Goal: Information Seeking & Learning: Learn about a topic

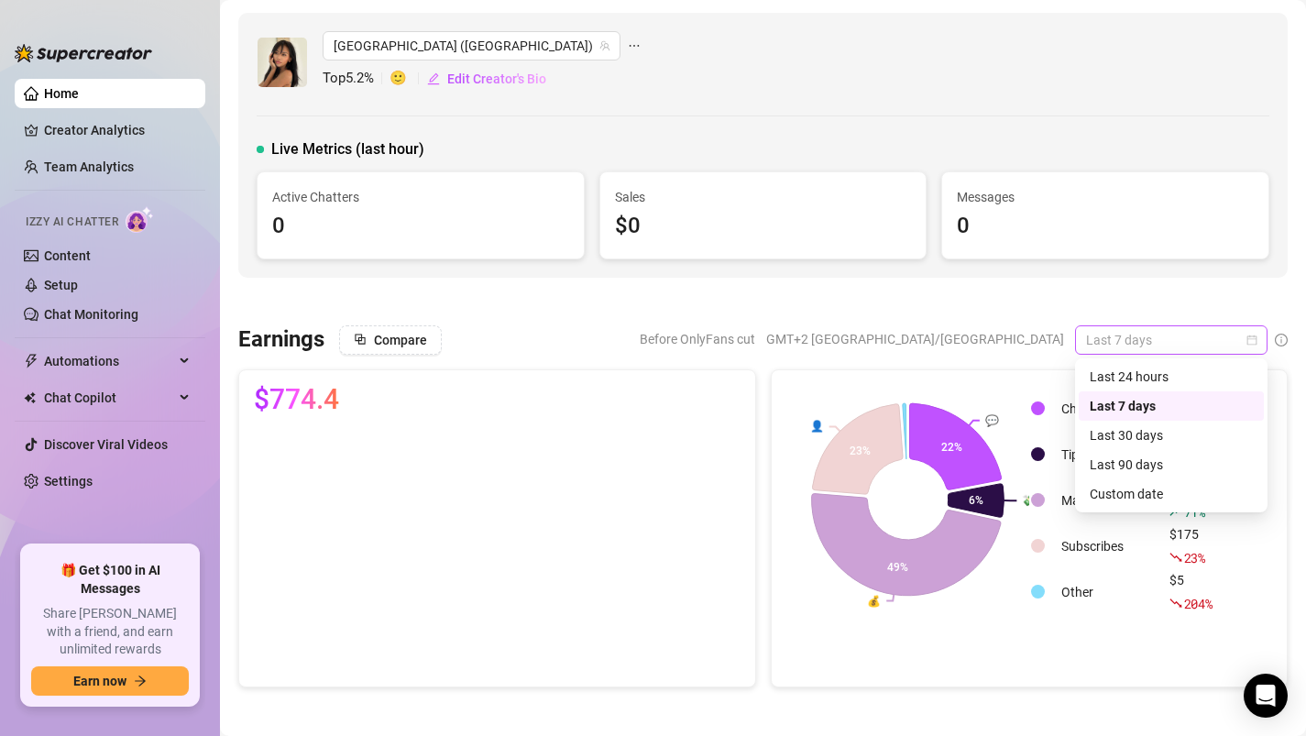
click at [1161, 340] on span "Last 7 days" at bounding box center [1171, 339] width 170 height 27
click at [1152, 491] on div "Custom date" at bounding box center [1171, 494] width 163 height 20
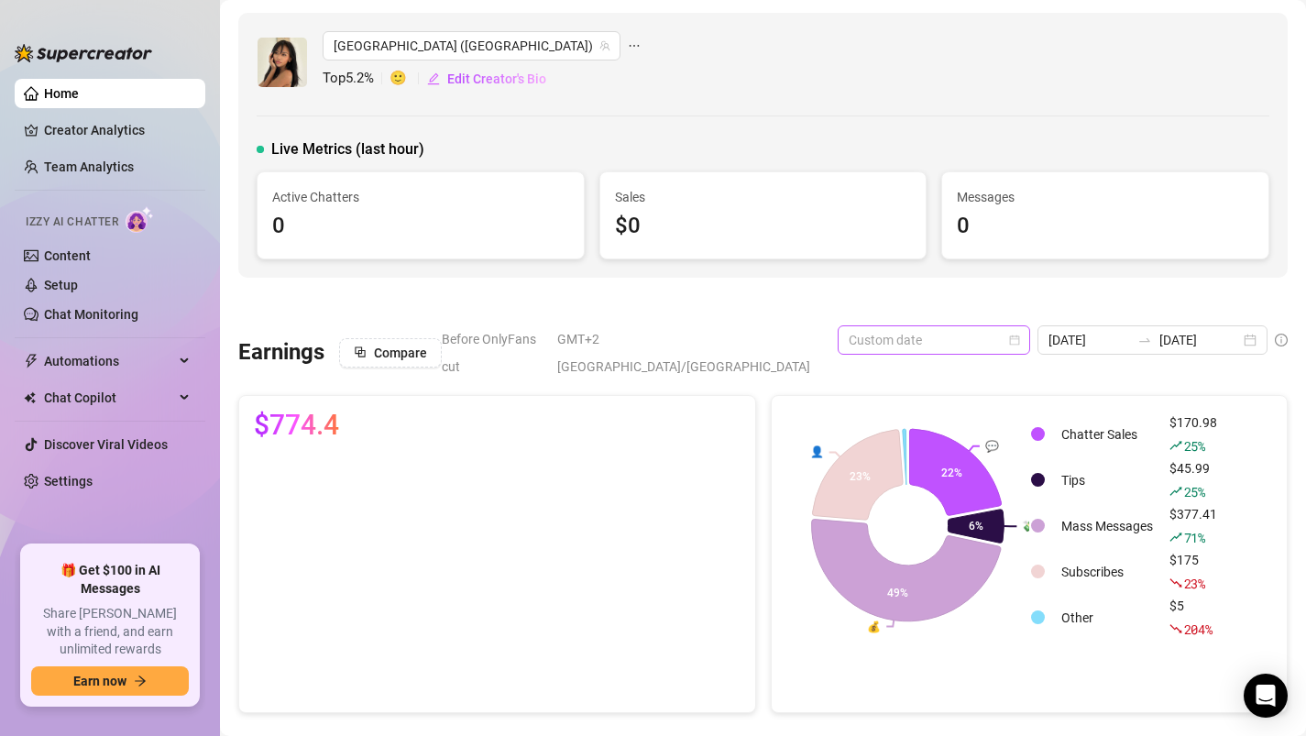
click at [943, 334] on span "Custom date" at bounding box center [934, 339] width 170 height 27
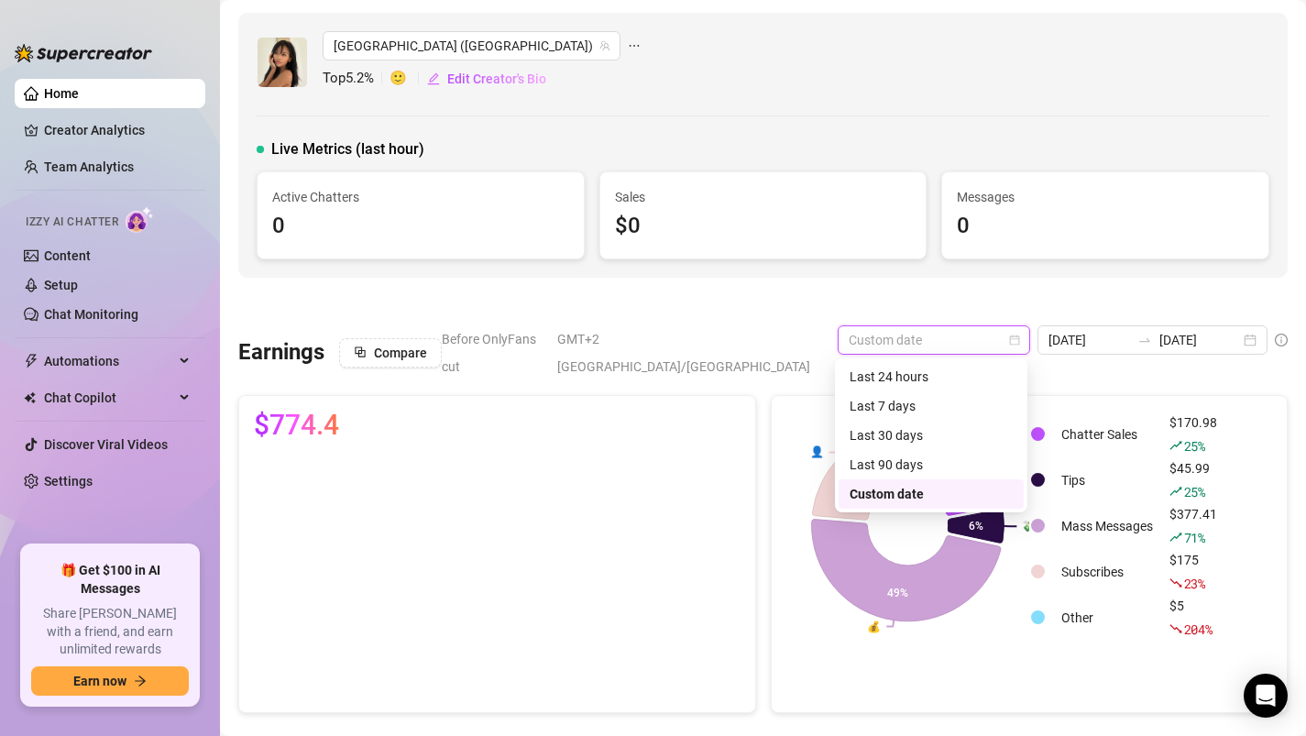
click at [910, 488] on div "Custom date" at bounding box center [931, 494] width 163 height 20
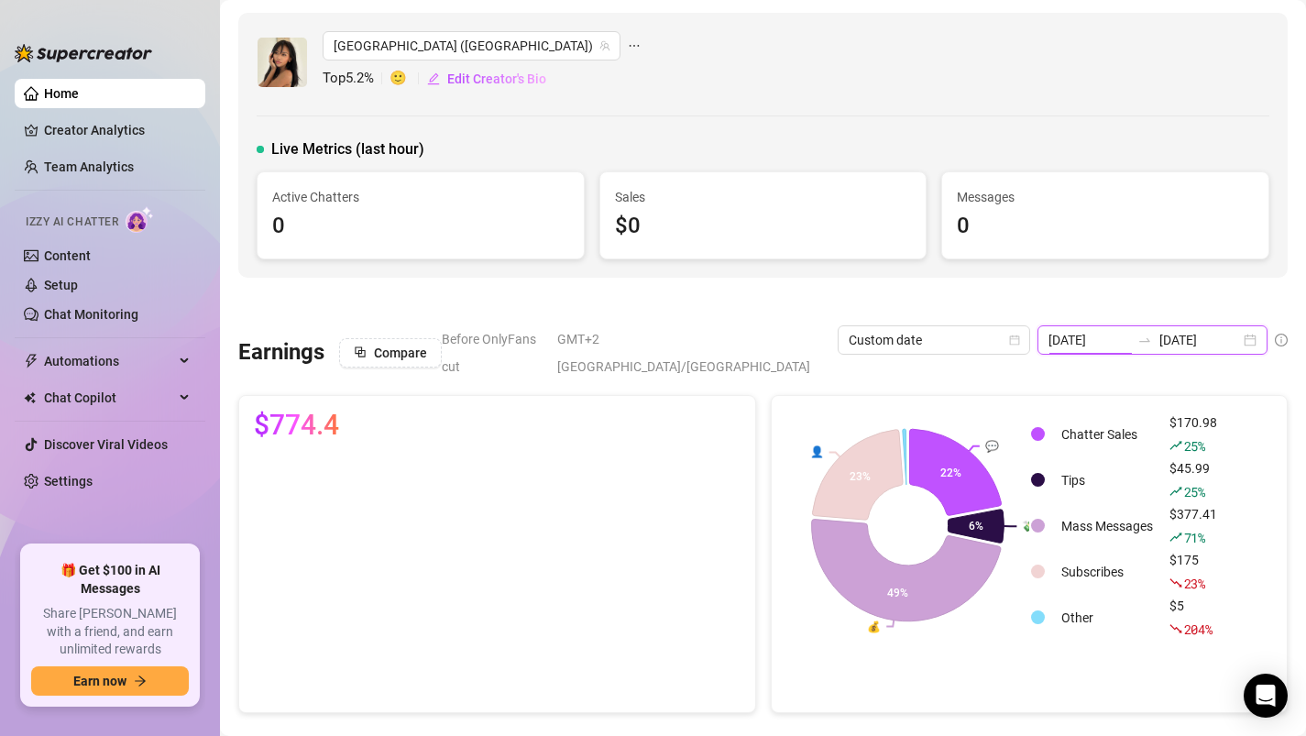
click at [1081, 339] on input "[DATE]" at bounding box center [1088, 340] width 81 height 20
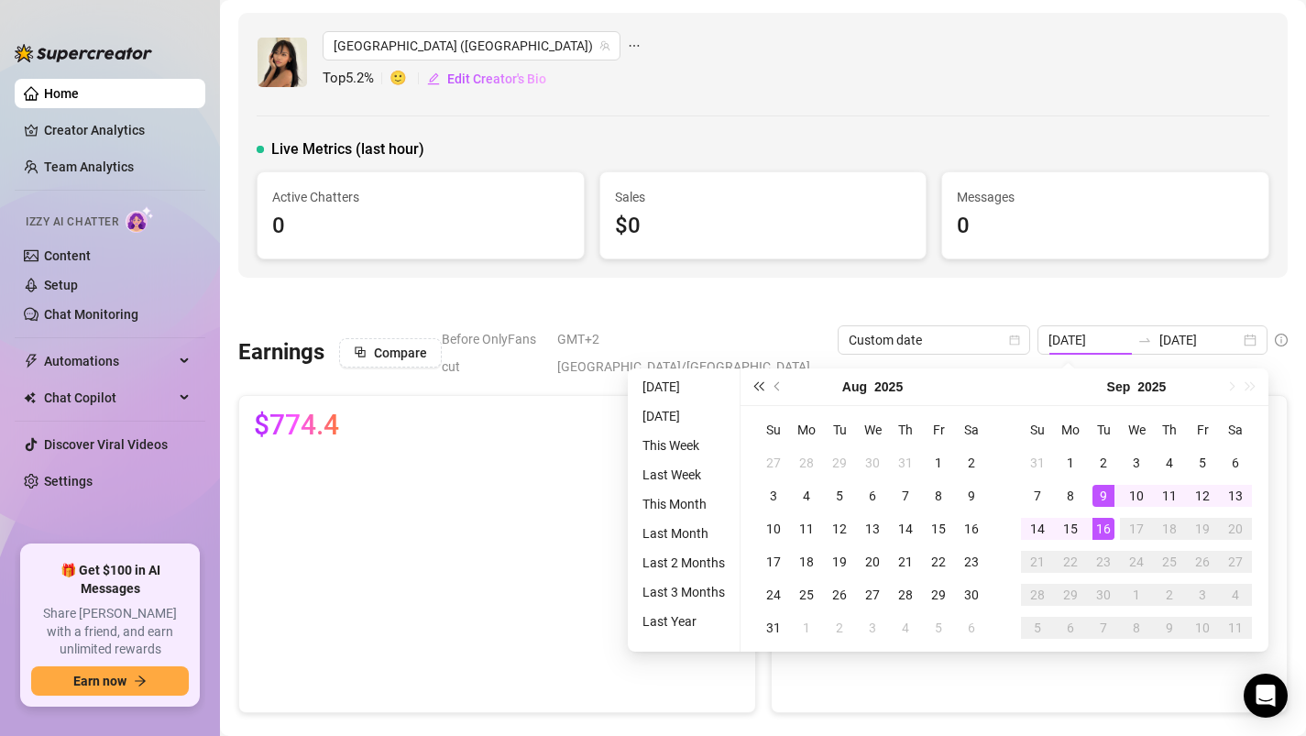
click at [760, 387] on span "Last year (Control + left)" at bounding box center [757, 386] width 9 height 9
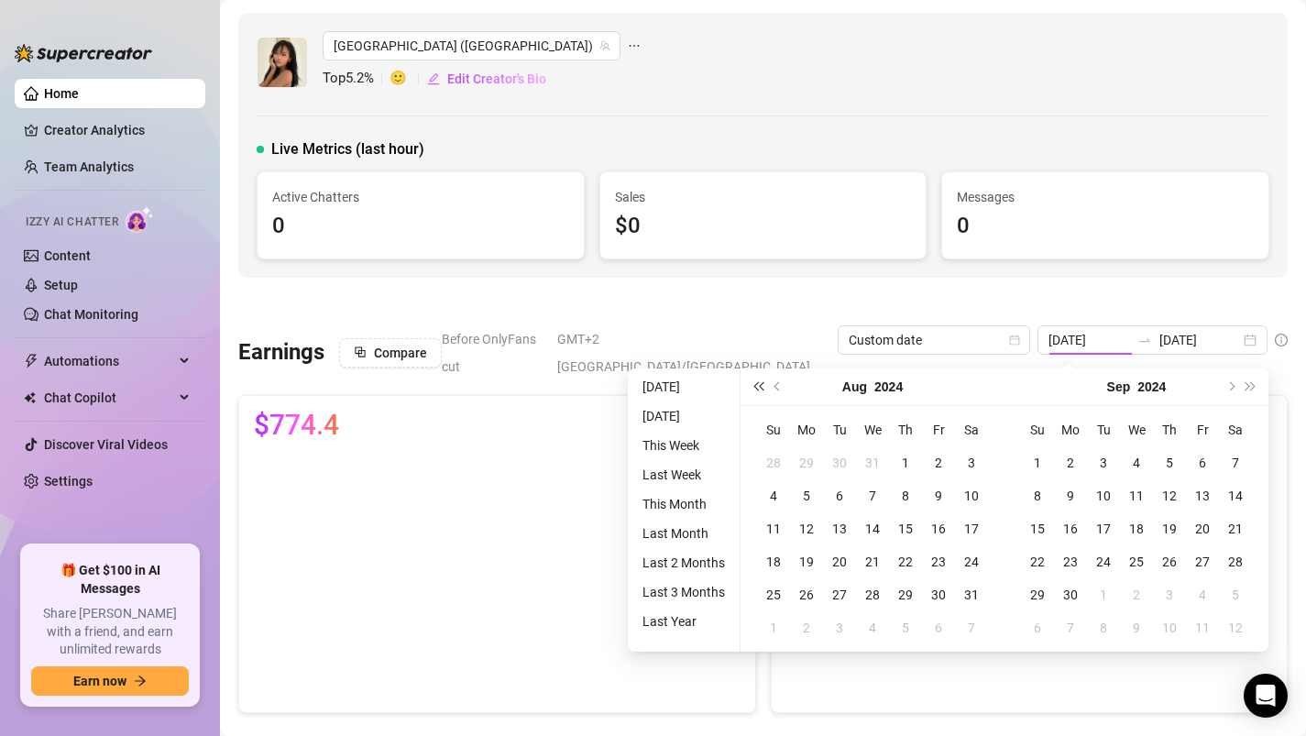
click at [760, 387] on span "Last year (Control + left)" at bounding box center [757, 386] width 9 height 9
click at [776, 384] on span "Previous month (PageUp)" at bounding box center [778, 386] width 9 height 9
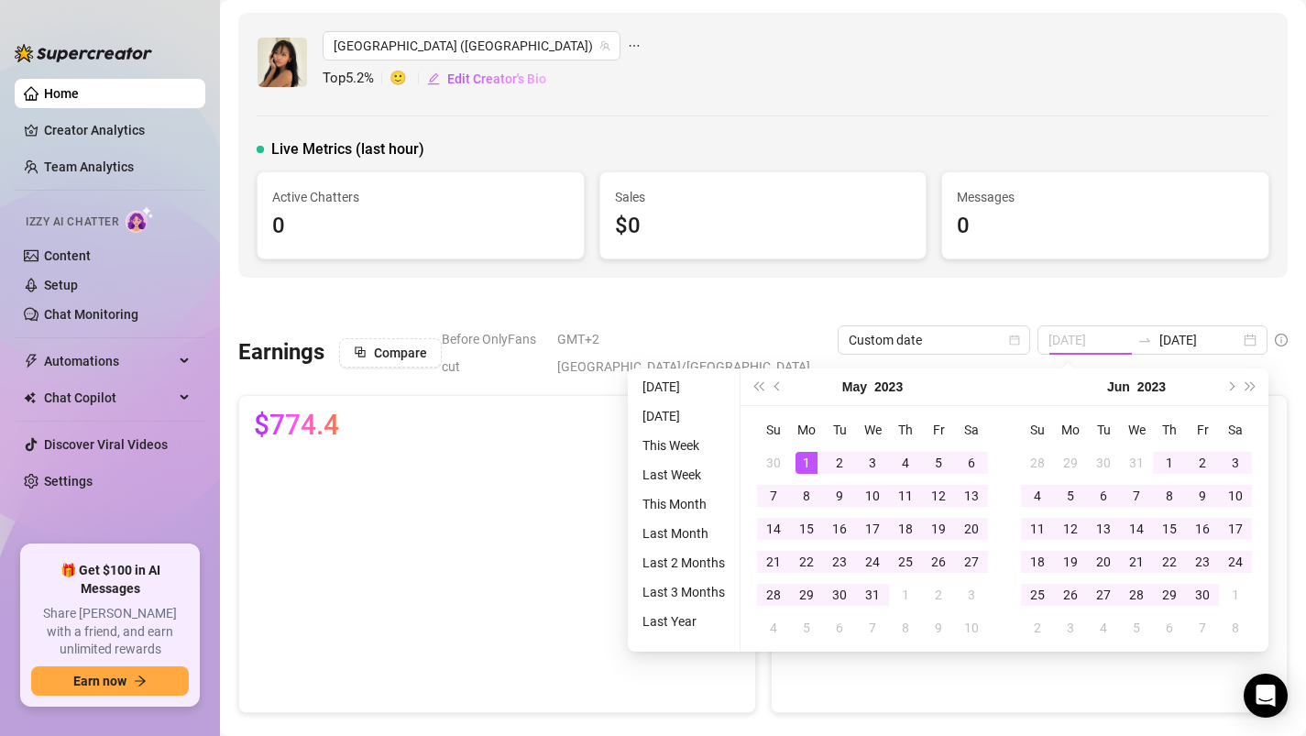
type input "[DATE]"
click at [801, 461] on div "1" at bounding box center [807, 463] width 22 height 22
click at [1234, 386] on button "Next month (PageDown)" at bounding box center [1230, 386] width 20 height 37
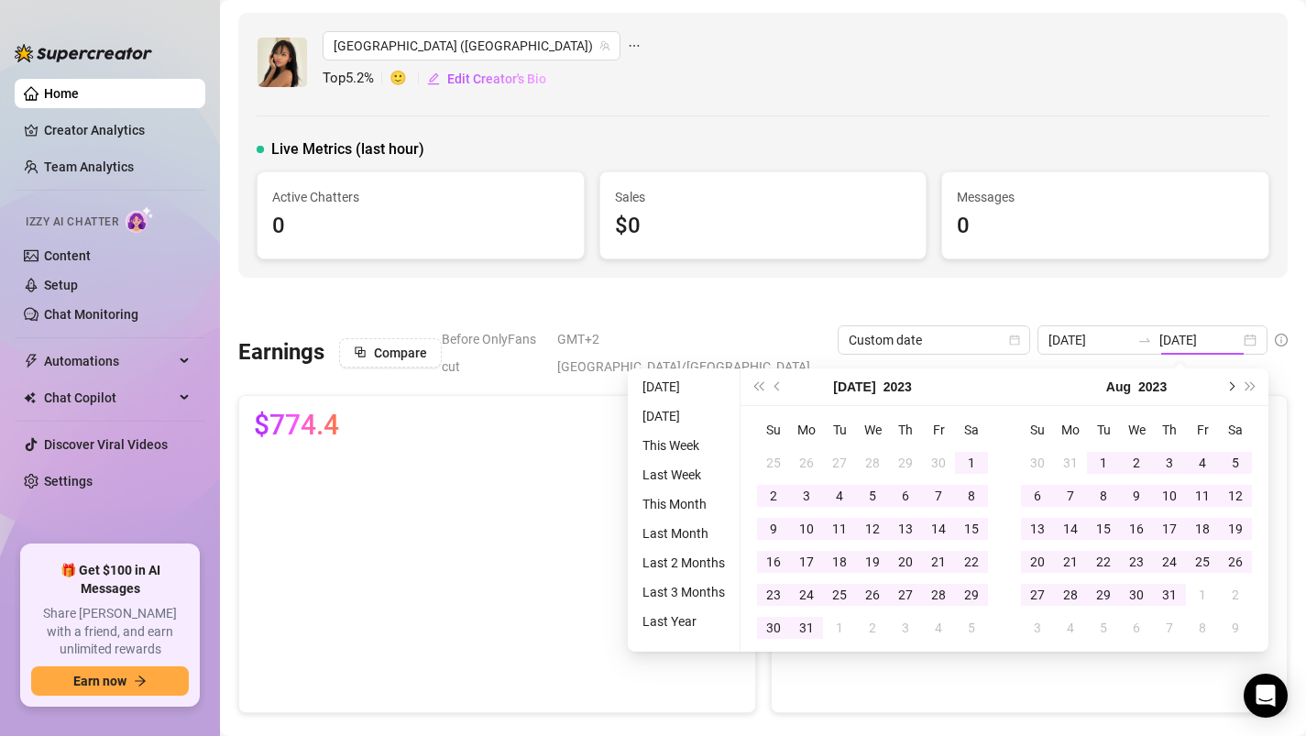
click at [1234, 386] on button "Next month (PageDown)" at bounding box center [1230, 386] width 20 height 37
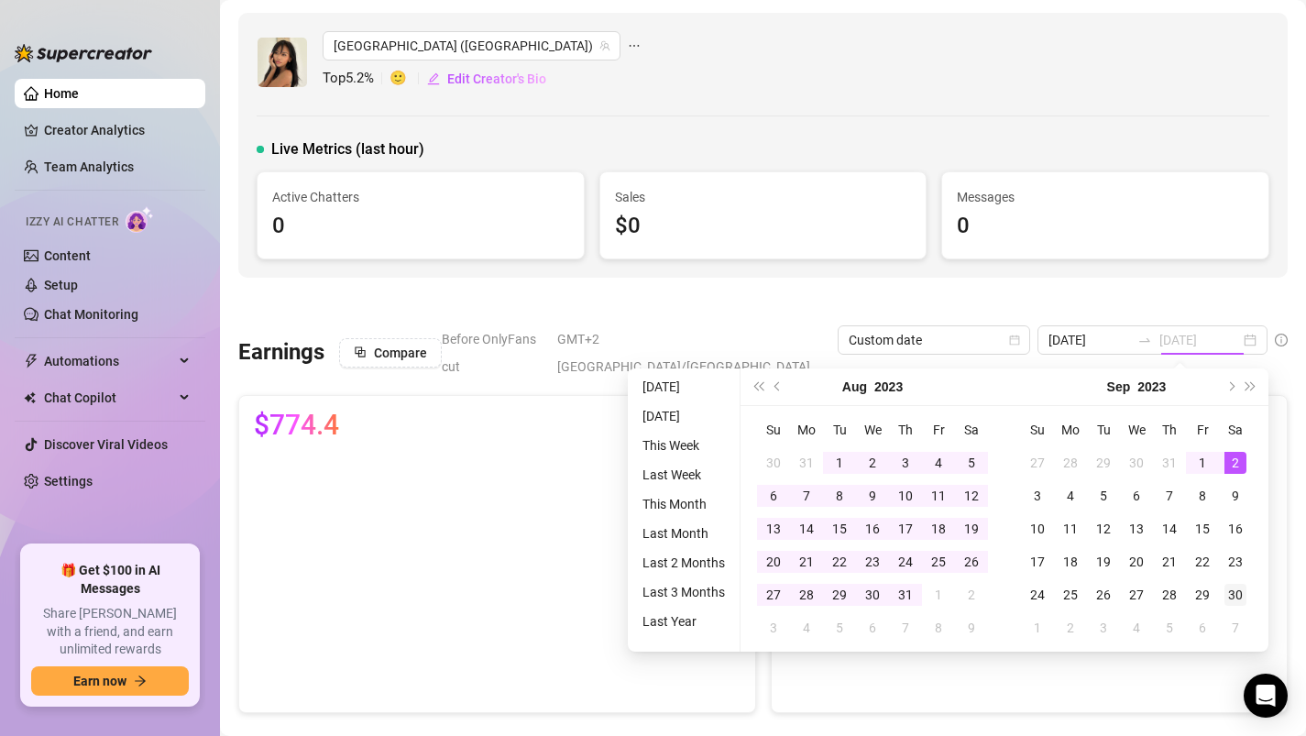
type input "[DATE]"
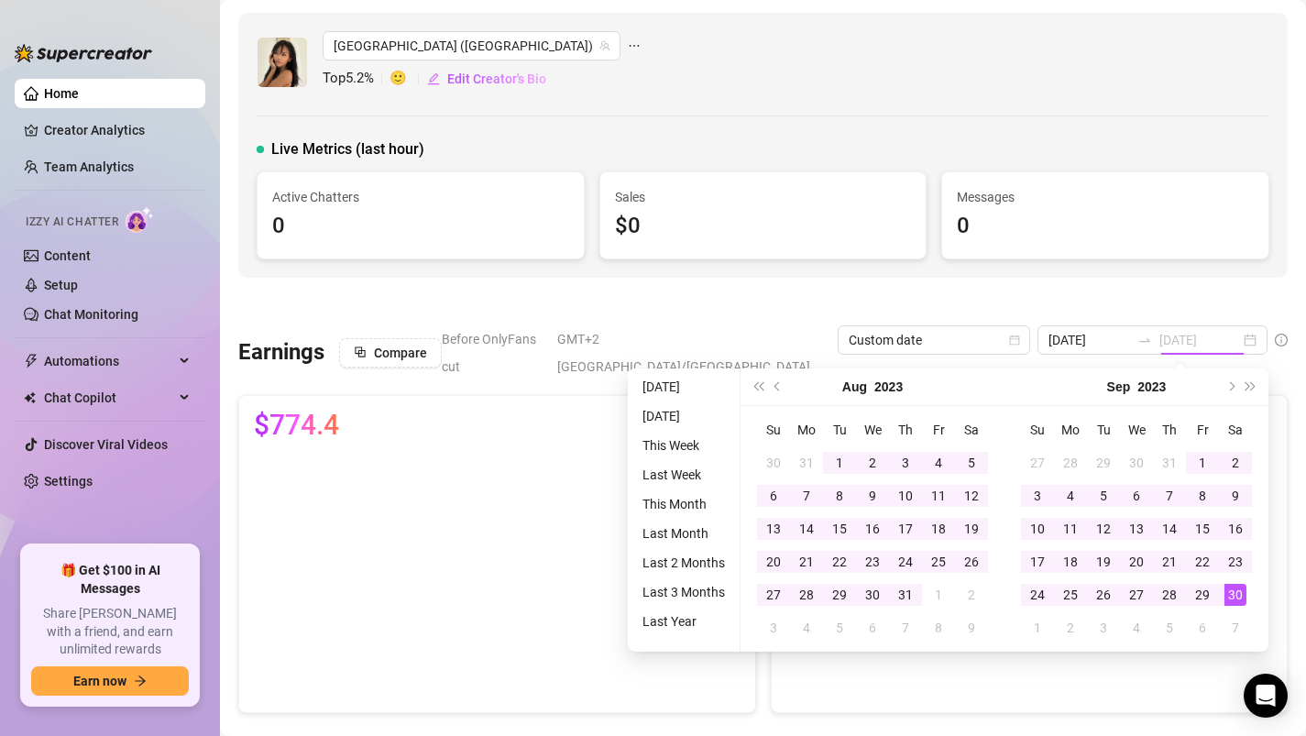
click at [1238, 591] on div "30" at bounding box center [1235, 595] width 22 height 22
type input "[DATE]"
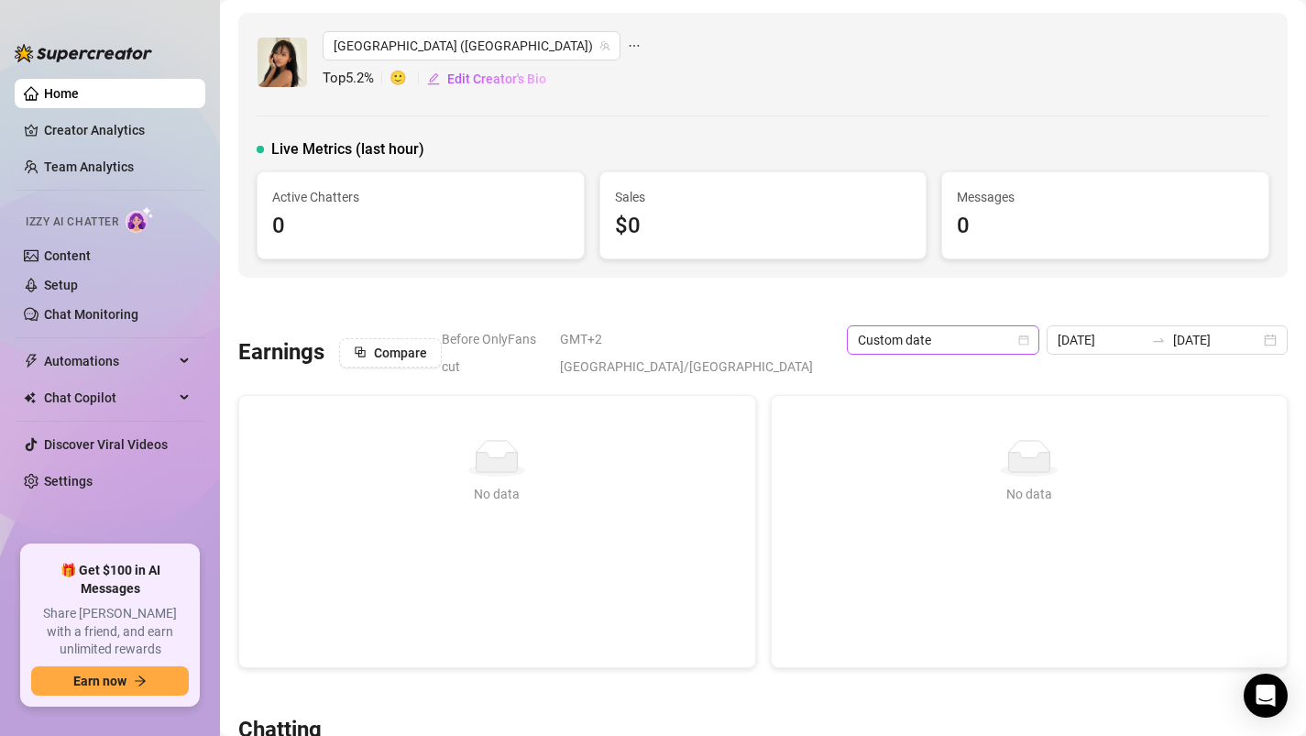
click at [937, 346] on span "Custom date" at bounding box center [943, 339] width 170 height 27
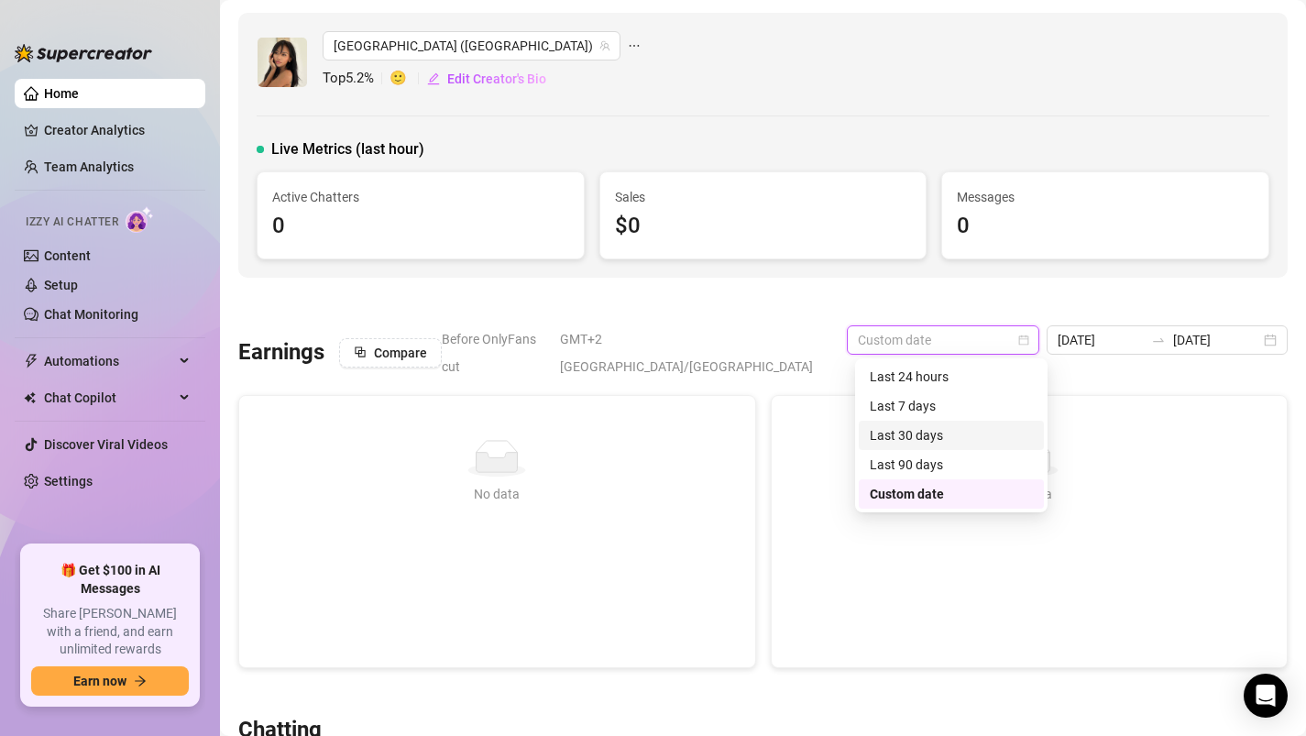
click at [930, 461] on div "Last 90 days" at bounding box center [951, 465] width 163 height 20
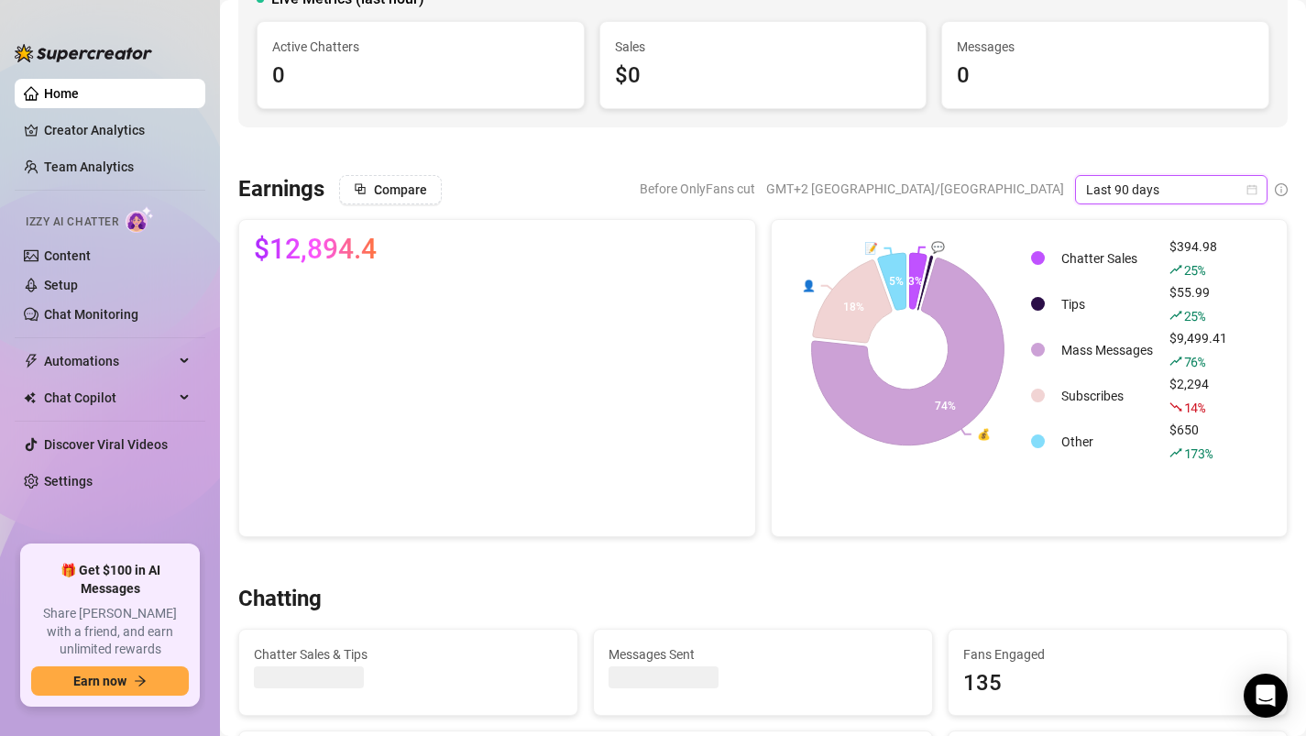
scroll to position [138, 0]
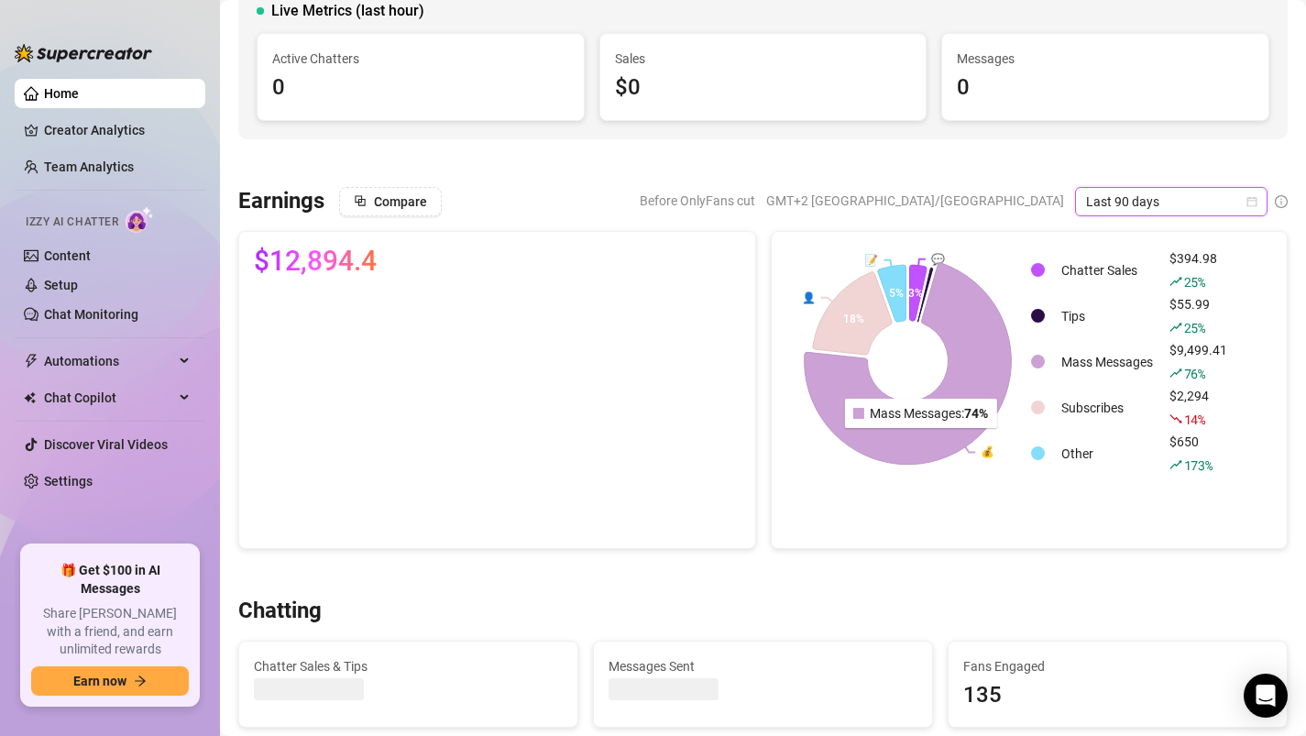
click at [924, 441] on icon at bounding box center [907, 364] width 207 height 202
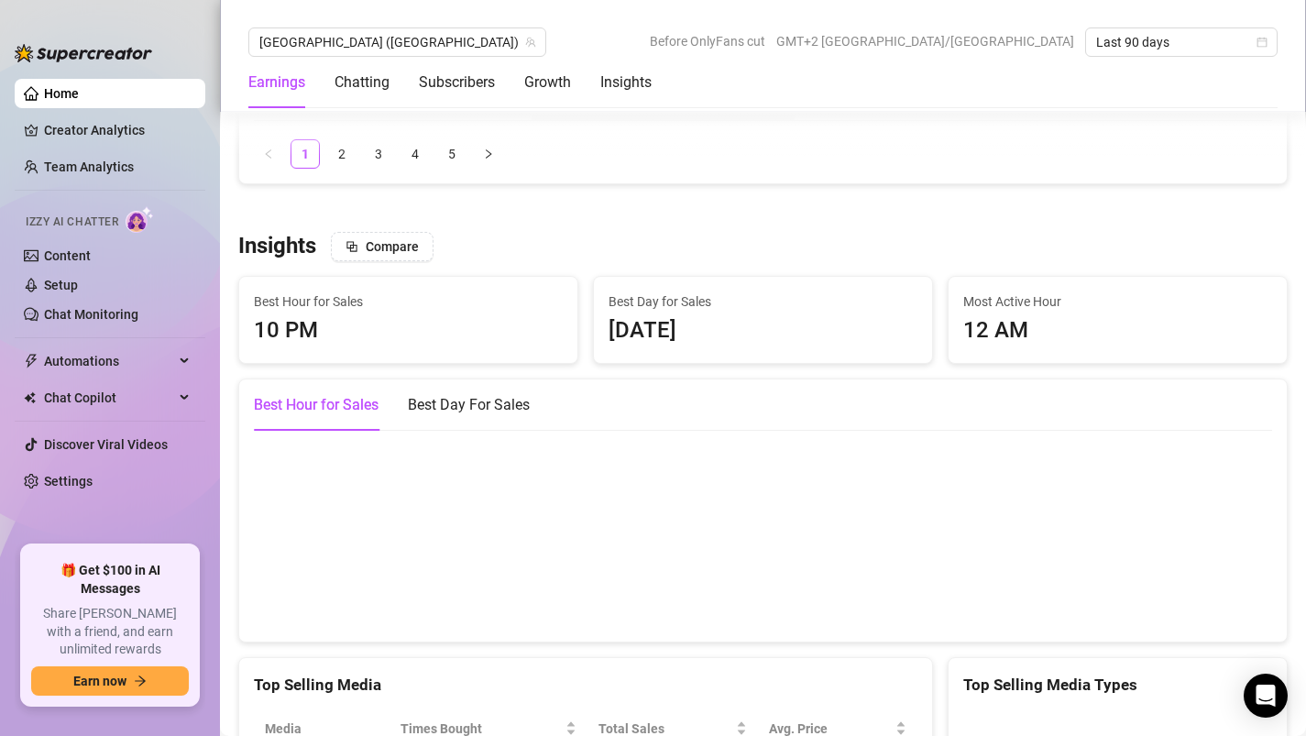
scroll to position [3090, 0]
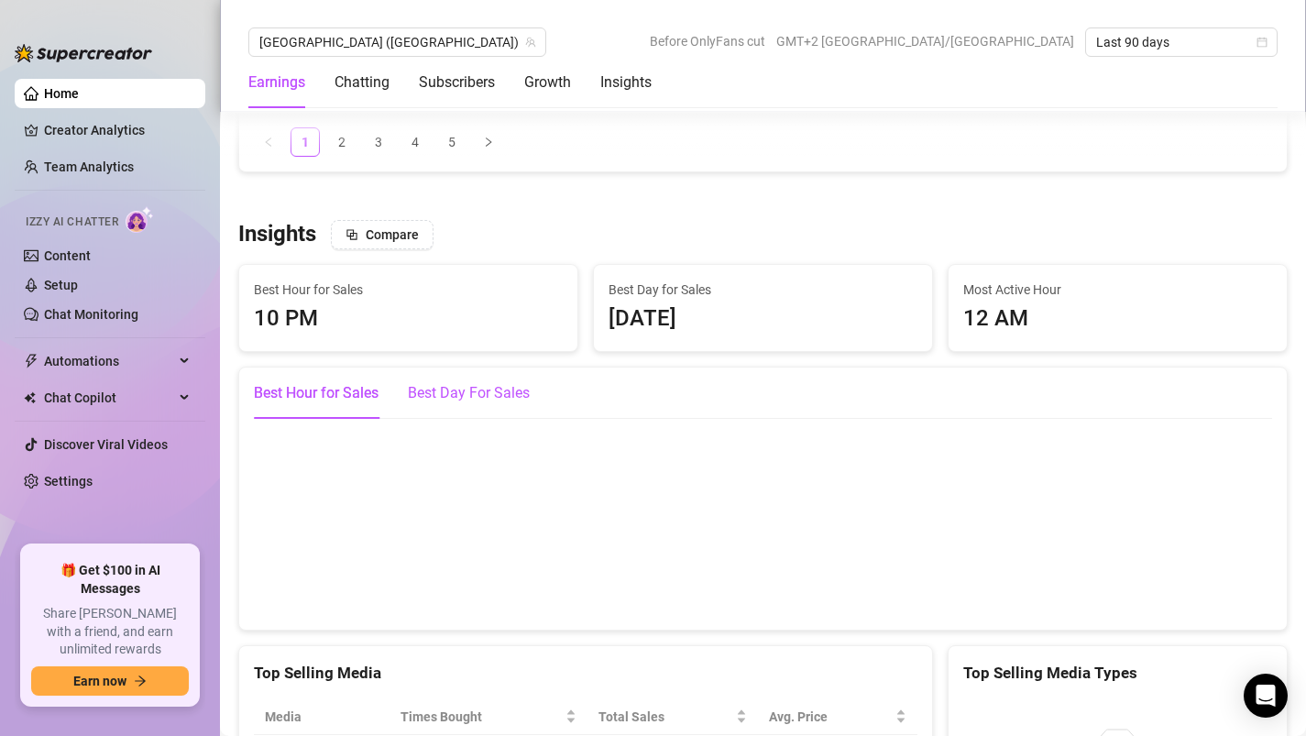
click at [428, 382] on div "Best Day For Sales" at bounding box center [469, 393] width 122 height 22
click at [924, 522] on canvas at bounding box center [763, 523] width 1018 height 183
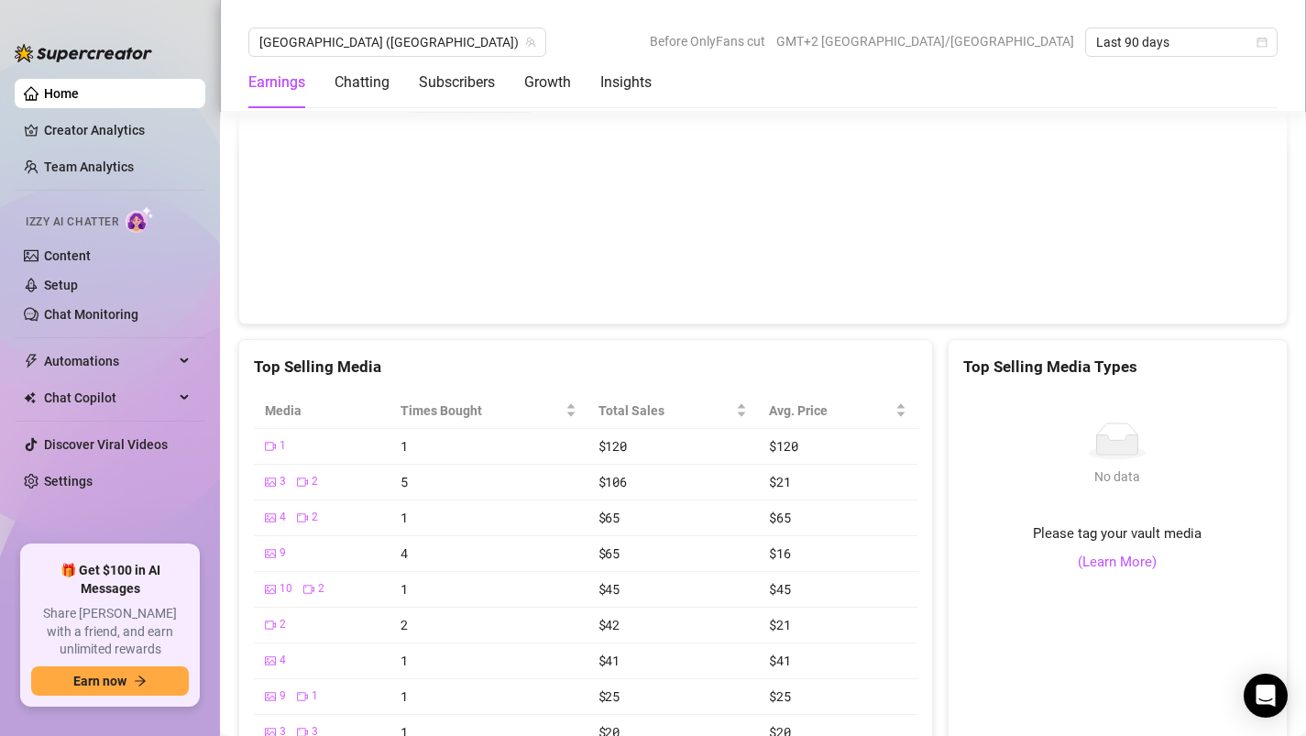
scroll to position [3417, 0]
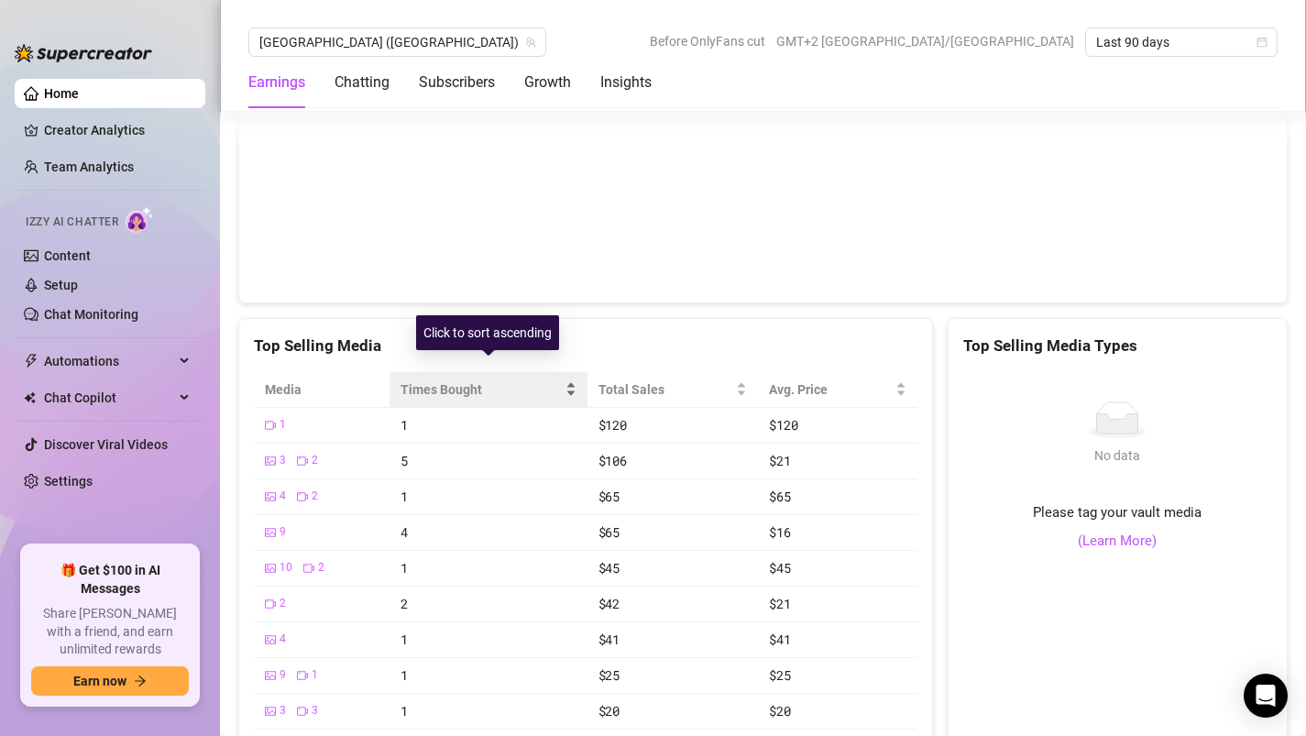
click at [434, 379] on span "Times Bought" at bounding box center [481, 389] width 160 height 20
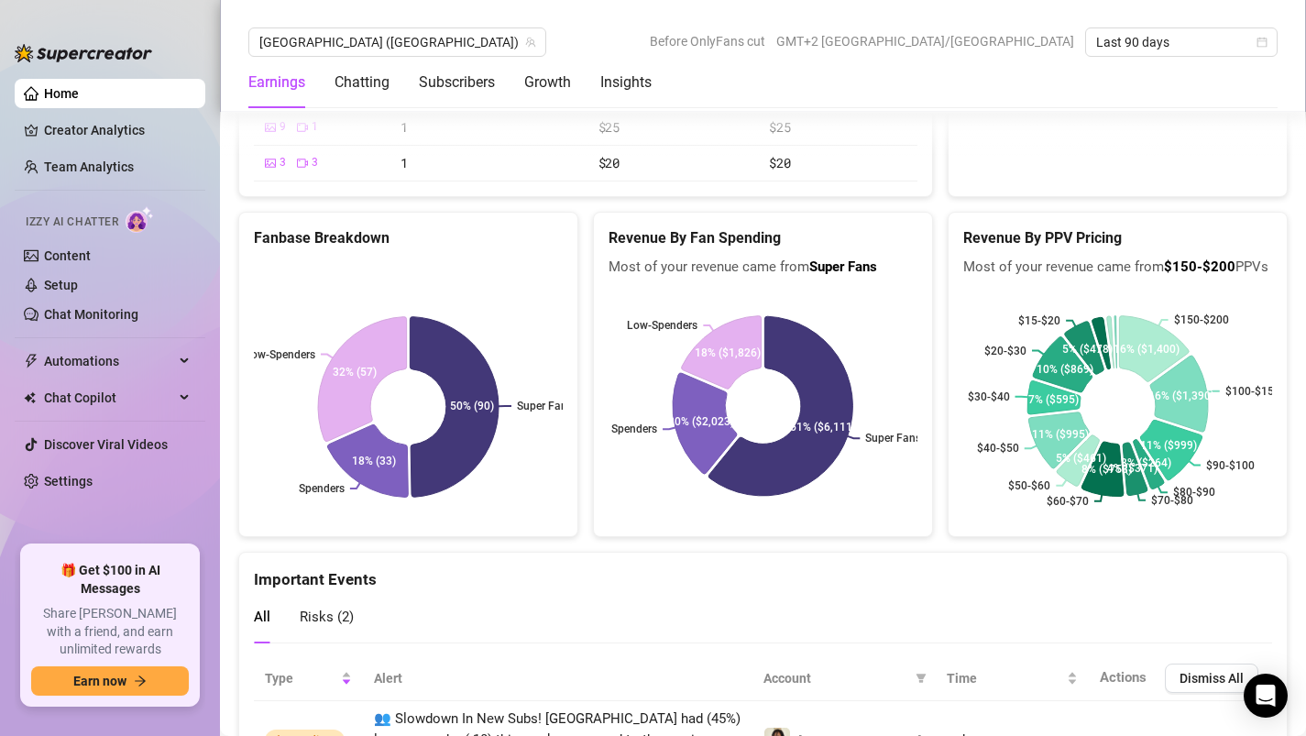
scroll to position [4094, 0]
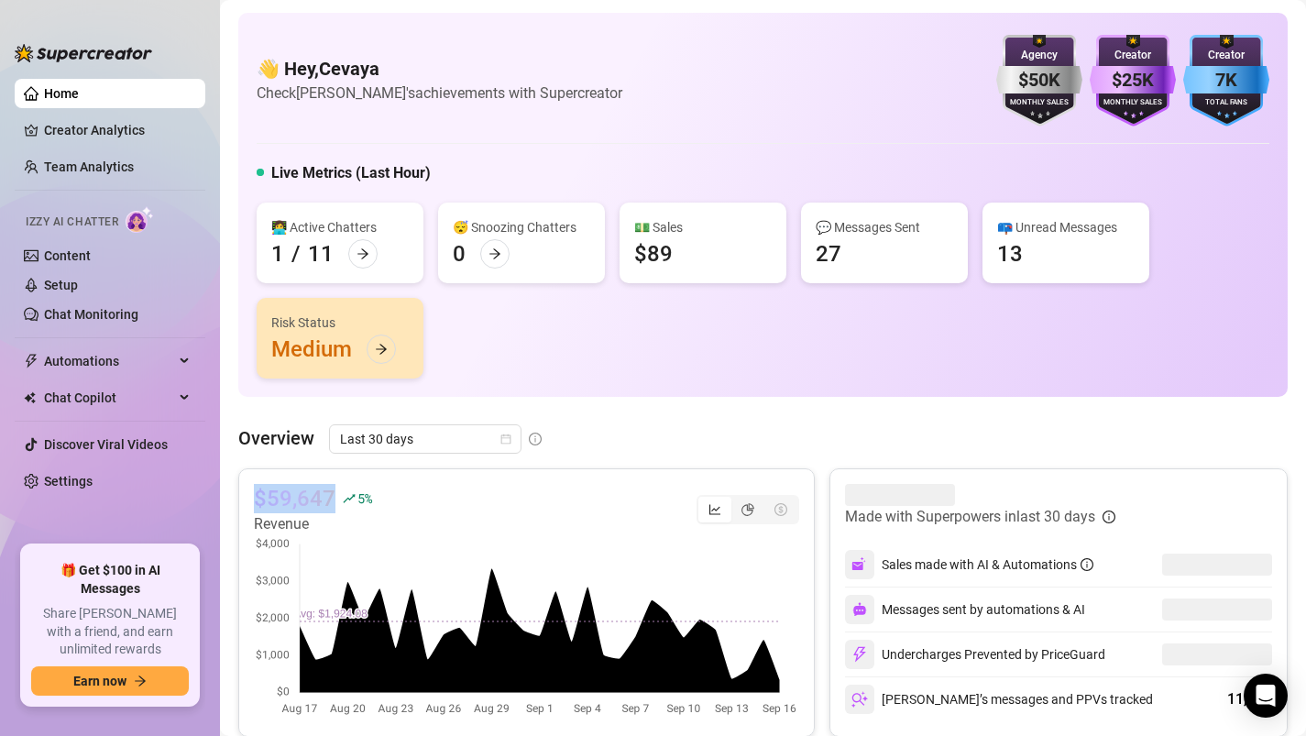
drag, startPoint x: 332, startPoint y: 493, endPoint x: 253, endPoint y: 493, distance: 78.8
click at [252, 493] on div "$59,647 5 % Revenue" at bounding box center [526, 602] width 576 height 269
click at [281, 495] on article "$59,647" at bounding box center [295, 498] width 82 height 29
drag, startPoint x: 258, startPoint y: 497, endPoint x: 332, endPoint y: 494, distance: 74.3
click at [332, 494] on article "$59,647" at bounding box center [295, 498] width 82 height 29
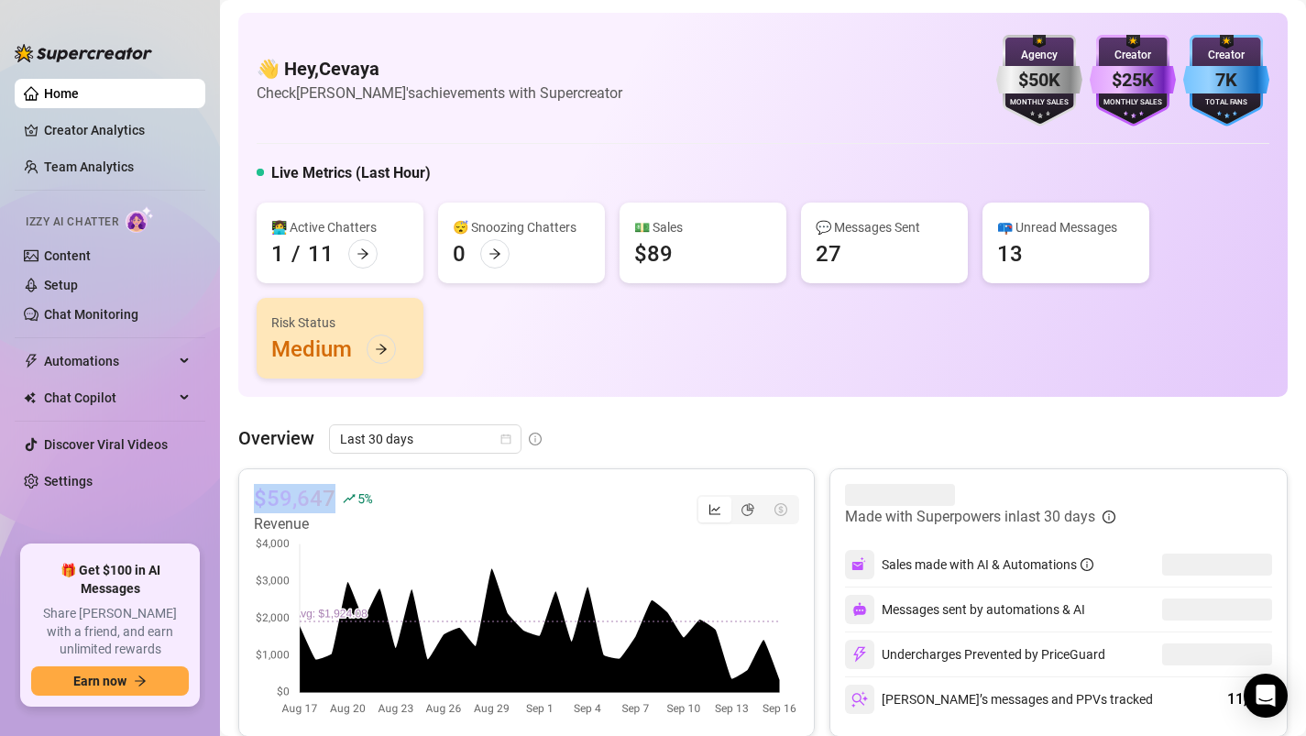
click at [332, 494] on article "$59,647" at bounding box center [295, 498] width 82 height 29
drag, startPoint x: 333, startPoint y: 499, endPoint x: 247, endPoint y: 498, distance: 85.3
click at [247, 498] on div "$59,647 5 % Revenue" at bounding box center [526, 602] width 576 height 269
drag, startPoint x: 255, startPoint y: 497, endPoint x: 341, endPoint y: 496, distance: 86.2
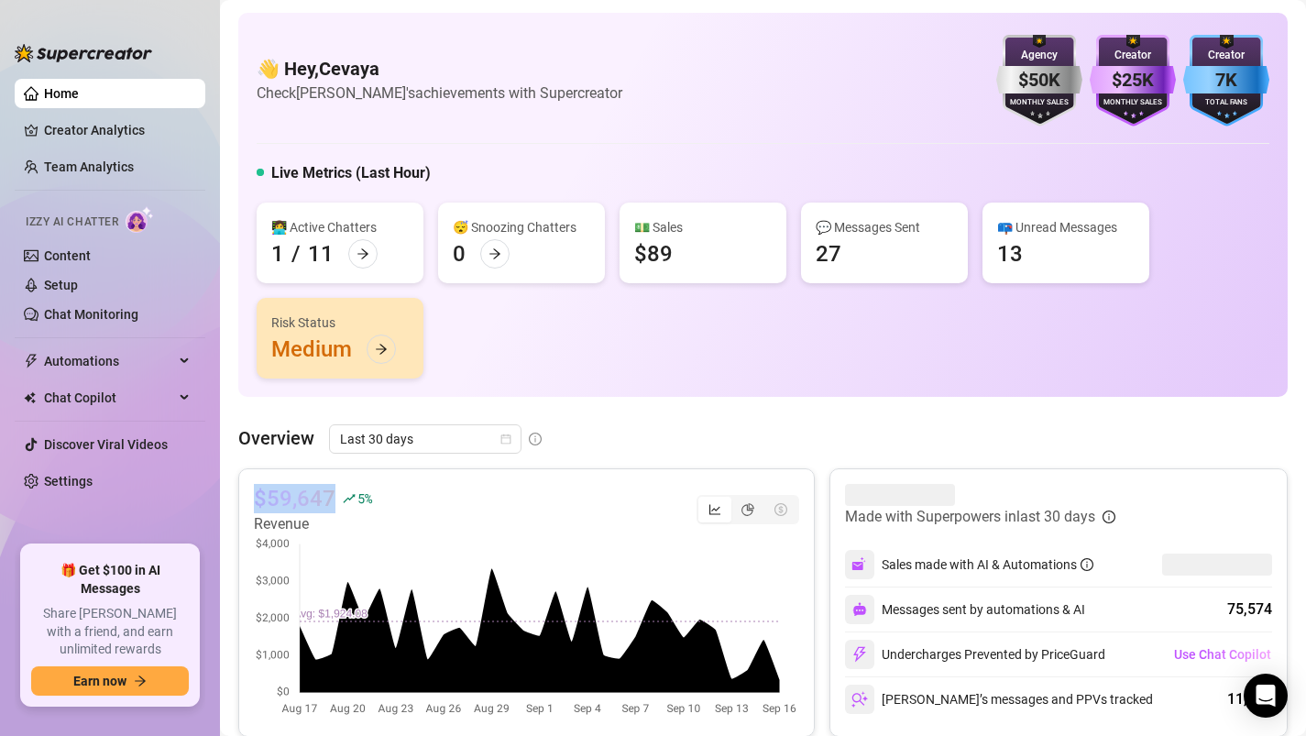
click at [341, 496] on div "$59,647 5 %" at bounding box center [312, 498] width 117 height 29
click at [329, 496] on article "$59,647" at bounding box center [295, 498] width 82 height 29
drag, startPoint x: 368, startPoint y: 499, endPoint x: 251, endPoint y: 497, distance: 117.3
click at [251, 497] on div "$59,647 5 % Revenue" at bounding box center [526, 602] width 576 height 269
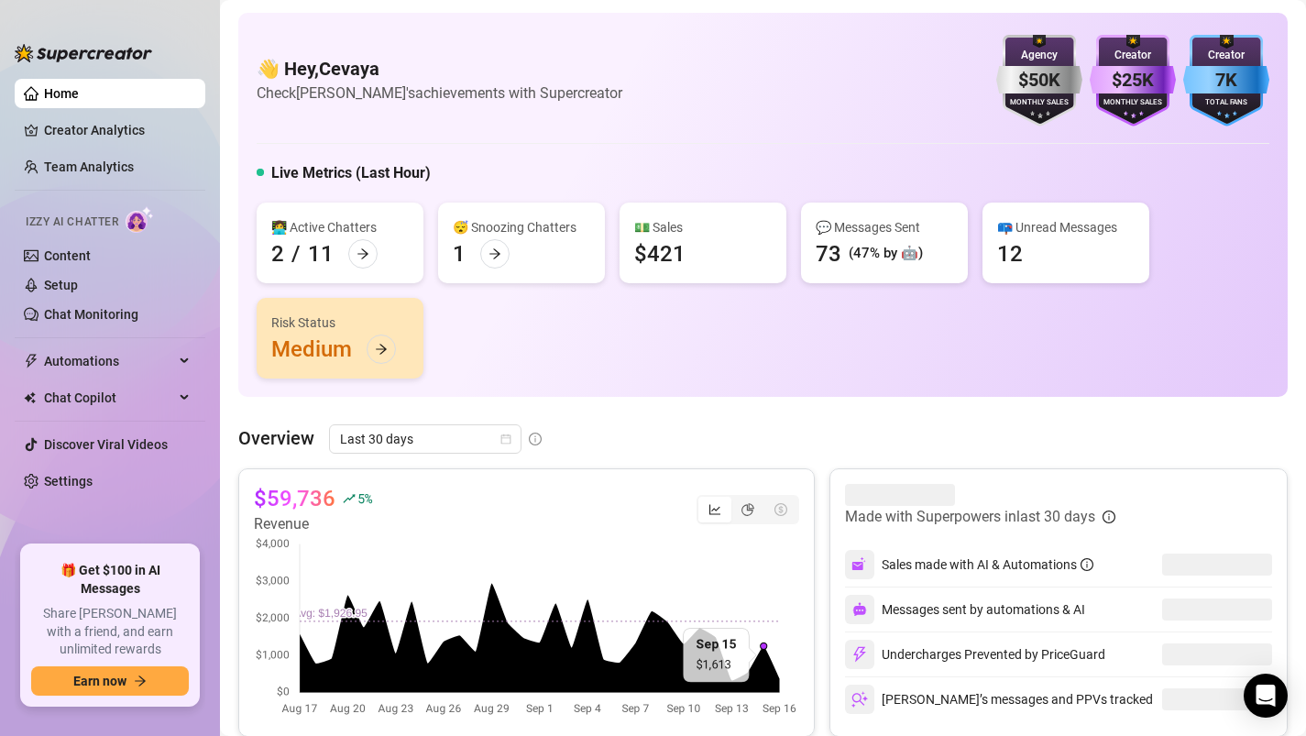
scroll to position [30, 0]
